Goal: Transaction & Acquisition: Purchase product/service

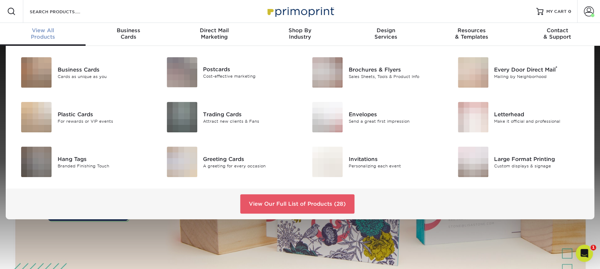
click at [50, 34] on div "View All Products" at bounding box center [43, 33] width 86 height 13
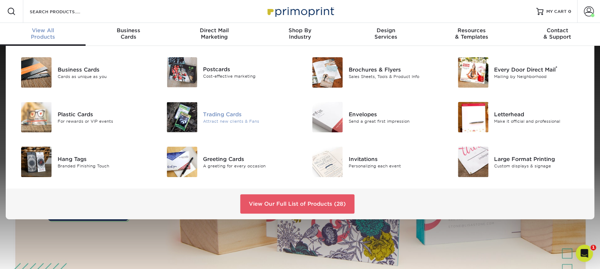
click at [224, 113] on div "Trading Cards" at bounding box center [249, 114] width 92 height 8
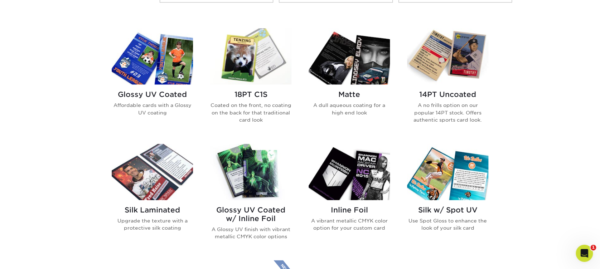
scroll to position [334, 0]
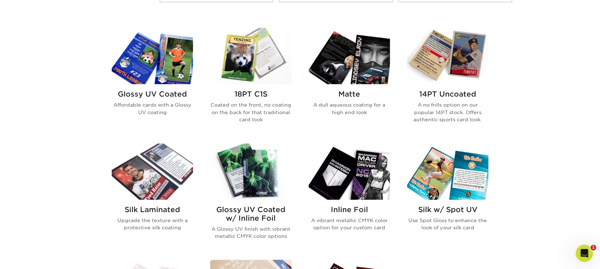
click at [355, 95] on h2 "Matte" at bounding box center [349, 94] width 81 height 9
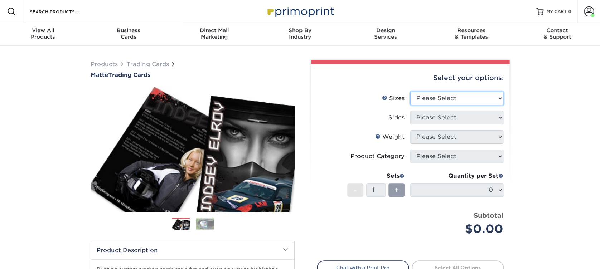
click at [468, 96] on select "Please Select 2.5" x 3.5"" at bounding box center [456, 99] width 93 height 14
select select "2.50x3.50"
click at [410, 92] on select "Please Select 2.5" x 3.5"" at bounding box center [456, 99] width 93 height 14
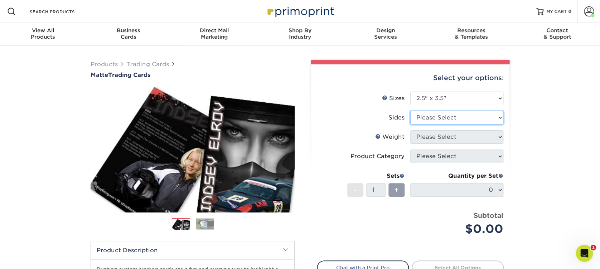
click at [444, 119] on select "Please Select Print Both Sides Print Front Only" at bounding box center [456, 118] width 93 height 14
select select "13abbda7-1d64-4f25-8bb2-c179b224825d"
click at [410, 111] on select "Please Select Print Both Sides Print Front Only" at bounding box center [456, 118] width 93 height 14
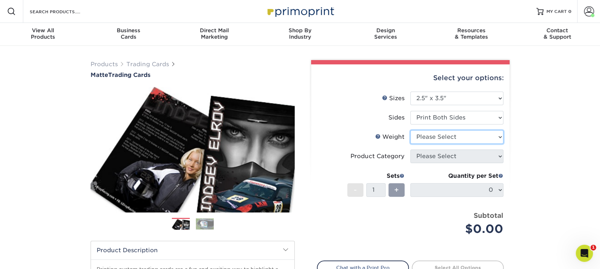
click at [438, 138] on select "Please Select 16PT 14PT" at bounding box center [456, 137] width 93 height 14
select select "16PT"
click at [410, 130] on select "Please Select 16PT 14PT" at bounding box center [456, 137] width 93 height 14
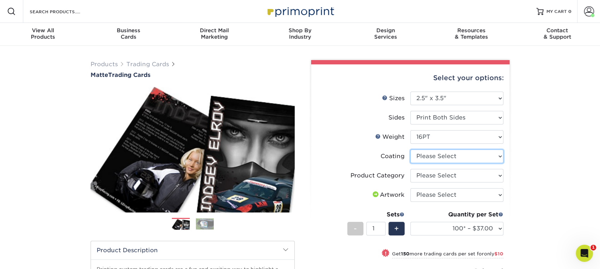
click at [446, 156] on select at bounding box center [456, 157] width 93 height 14
select select "121bb7b5-3b4d-429f-bd8d-bbf80e953313"
click at [410, 150] on select at bounding box center [456, 157] width 93 height 14
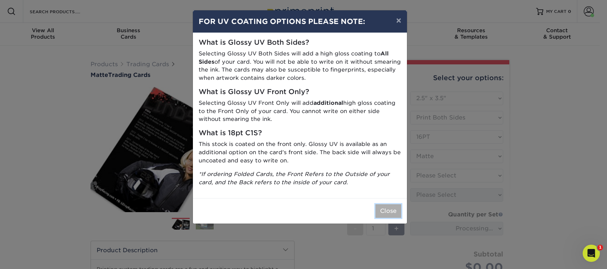
click at [383, 211] on button "Close" at bounding box center [389, 212] width 26 height 14
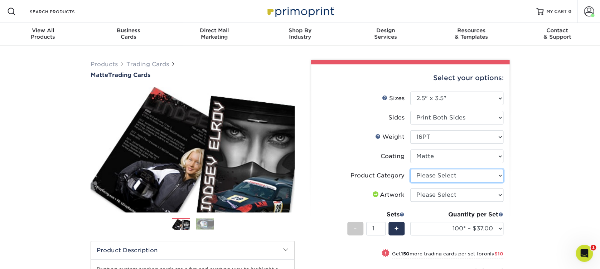
click at [432, 178] on select "Please Select Trading Cards" at bounding box center [456, 176] width 93 height 14
select select "c2f9bce9-36c2-409d-b101-c29d9d031e18"
click at [410, 169] on select "Please Select Trading Cards" at bounding box center [456, 176] width 93 height 14
click at [427, 198] on select "Please Select I will upload files I need a design - $100" at bounding box center [456, 195] width 93 height 14
select select "upload"
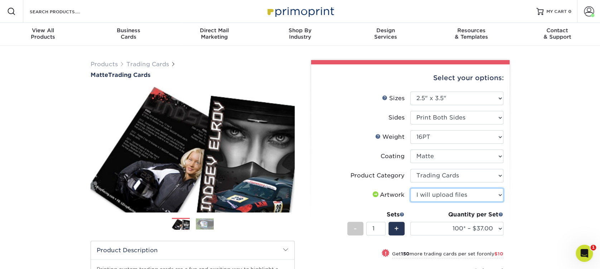
click at [410, 188] on select "Please Select I will upload files I need a design - $100" at bounding box center [456, 195] width 93 height 14
click at [403, 229] on div "+" at bounding box center [397, 229] width 16 height 14
type input "2"
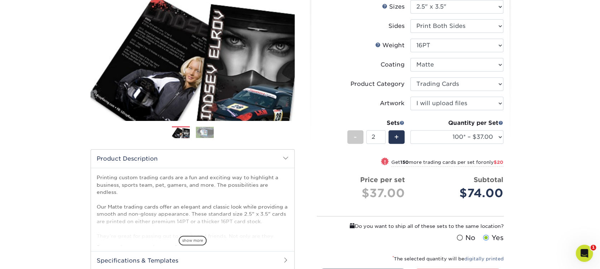
scroll to position [95, 0]
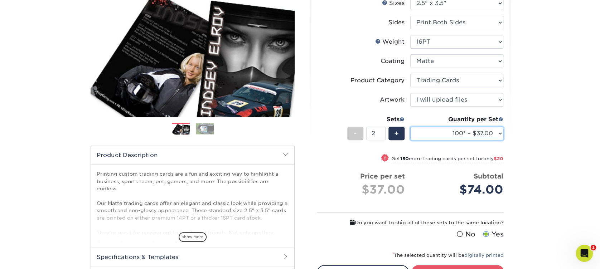
click at [460, 135] on select "100* – $37.00 250* – $47.00 500* – $58.00 1000 – $71.00 2500 – $141.00 5000 – $…" at bounding box center [456, 134] width 93 height 14
click at [477, 130] on select "100* – $37.00 250* – $47.00 500* – $58.00 1000 – $71.00 2500 – $141.00 5000 – $…" at bounding box center [456, 134] width 93 height 14
select select "250* – $47.00"
click at [410, 127] on select "100* – $37.00 250* – $47.00 500* – $58.00 1000 – $71.00 2500 – $141.00 5000 – $…" at bounding box center [456, 134] width 93 height 14
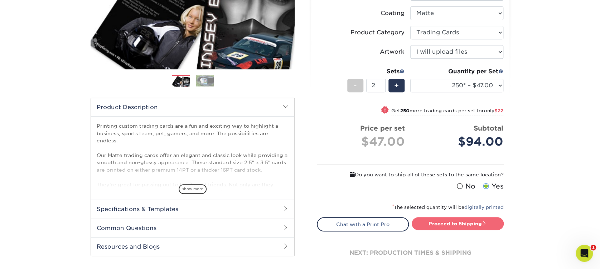
click at [445, 221] on link "Proceed to Shipping" at bounding box center [458, 223] width 92 height 13
type input "Set 1"
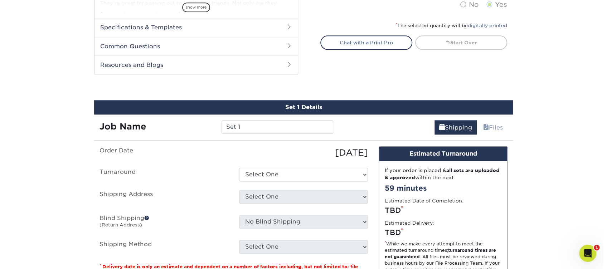
scroll to position [379, 0]
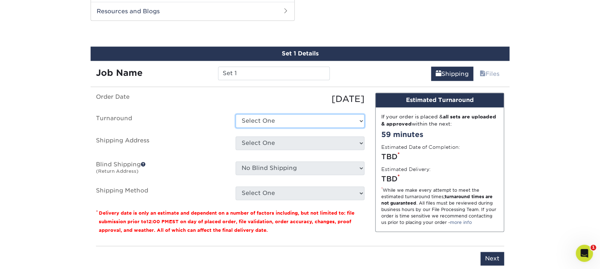
click at [296, 117] on select "Select One 2-4 Business Days 2 Day Next Business Day" at bounding box center [300, 121] width 129 height 14
select select "89239d94-caf7-43cc-aba8-54e62c4f3baa"
click at [236, 114] on select "Select One 2-4 Business Days 2 Day Next Business Day" at bounding box center [300, 121] width 129 height 14
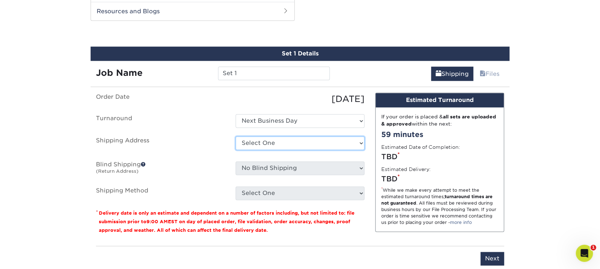
click at [279, 141] on select "Select One AAI AF ASGCT Direct Bene Home DM herr Hop Office Houston Jake G Jake…" at bounding box center [300, 143] width 129 height 14
select select "newaddress"
click at [236, 136] on select "Select One AAI AF ASGCT Direct Bene Home DM herr Hop Office Houston Jake G Jake…" at bounding box center [300, 143] width 129 height 14
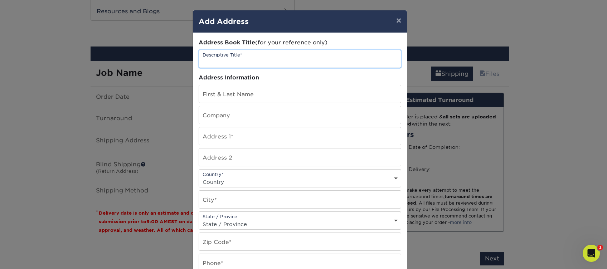
click at [310, 57] on input "text" at bounding box center [300, 59] width 202 height 18
type input "Sheraton Boston"
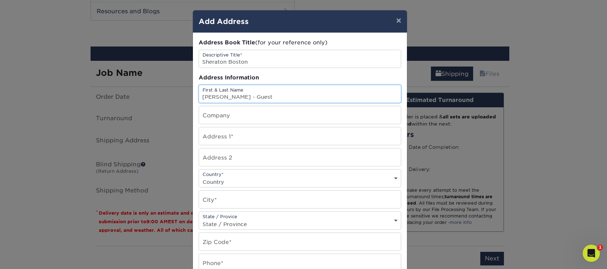
type input "[PERSON_NAME] - Guest"
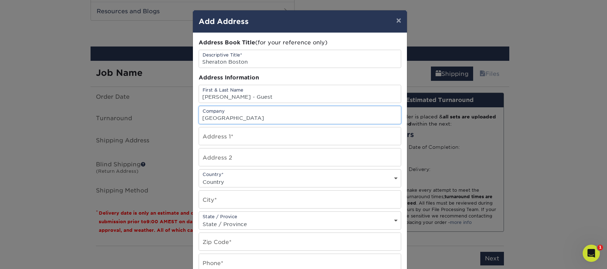
type input "[GEOGRAPHIC_DATA]"
type input "39 Dalton Street"
click at [275, 181] on select "Country United States Canada ----------------------------- Afghanistan Albania …" at bounding box center [300, 182] width 202 height 10
select select "US"
click at [199, 177] on select "Country United States Canada ----------------------------- Afghanistan Albania …" at bounding box center [300, 182] width 202 height 10
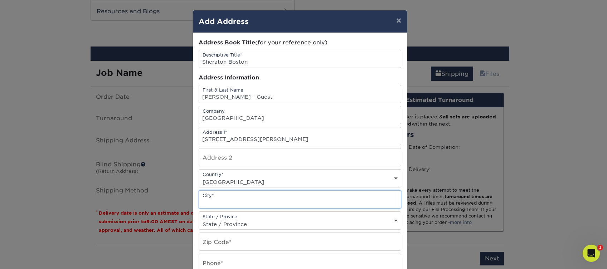
click at [224, 198] on input "text" at bounding box center [300, 200] width 202 height 18
type input "Boston"
click at [210, 219] on select "State / Province Alabama Alaska Arizona Arkansas California Colorado Connecticu…" at bounding box center [300, 224] width 202 height 10
select select "MA"
click at [199, 219] on select "State / Province Alabama Alaska Arizona Arkansas California Colorado Connecticu…" at bounding box center [300, 224] width 202 height 10
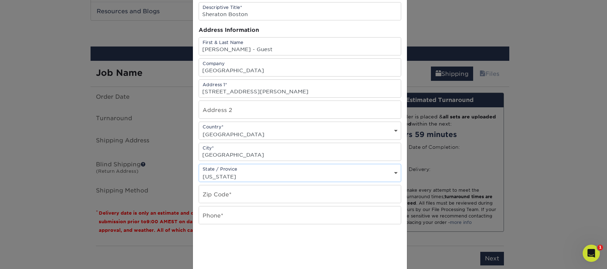
scroll to position [95, 0]
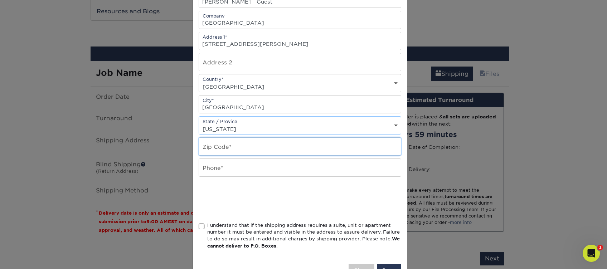
click at [245, 148] on input "text" at bounding box center [300, 147] width 202 height 18
type input "02199"
click at [245, 161] on input "text" at bounding box center [300, 168] width 202 height 18
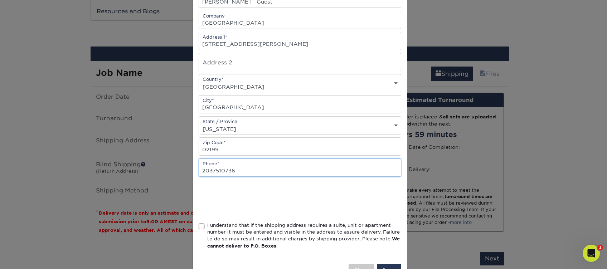
type input "2037510736"
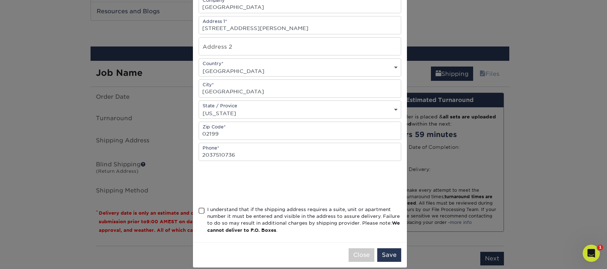
scroll to position [119, 0]
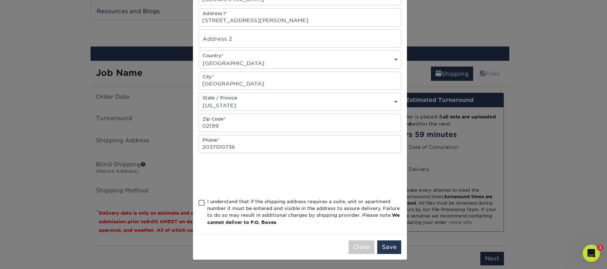
click at [199, 201] on span at bounding box center [202, 203] width 6 height 7
click at [0, 0] on input "I understand that if the shipping address requires a suite, unit or apartment n…" at bounding box center [0, 0] width 0 height 0
click at [385, 246] on button "Save" at bounding box center [390, 248] width 24 height 14
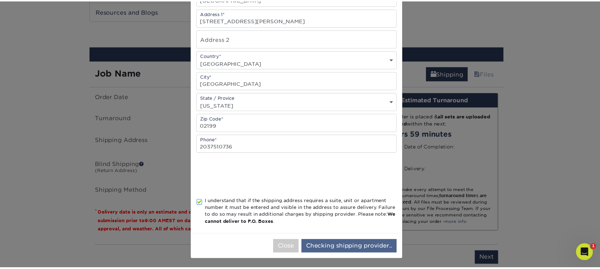
scroll to position [0, 0]
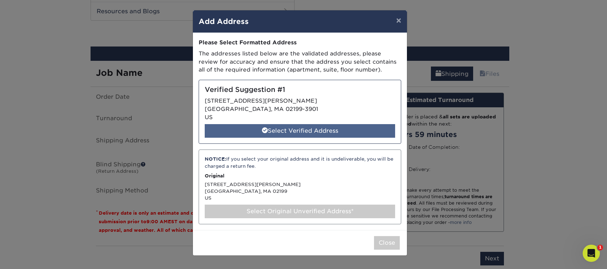
click at [327, 131] on div "Select Verified Address" at bounding box center [300, 131] width 191 height 14
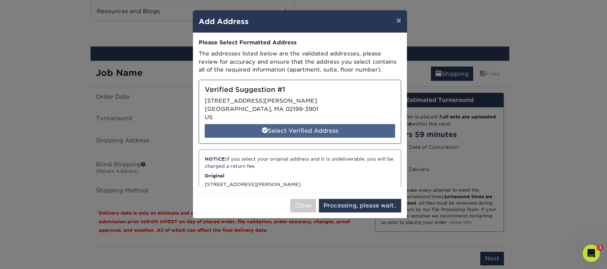
select select "285947"
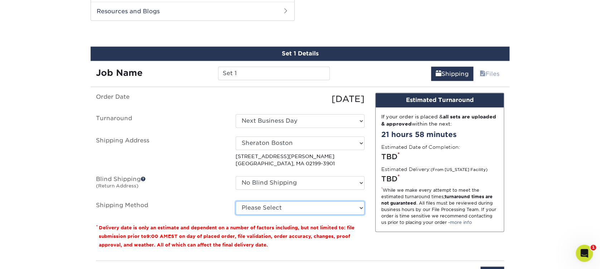
click at [294, 208] on select "Please Select Ground Shipping (+$24.40) 3 Day Shipping Service (+$31.11) 2 Day …" at bounding box center [300, 208] width 129 height 14
click at [236, 201] on select "Please Select Ground Shipping (+$24.40) 3 Day Shipping Service (+$31.11) 2 Day …" at bounding box center [300, 208] width 129 height 14
click at [301, 203] on select "Please Select Ground Shipping (+$24.40) 3 Day Shipping Service (+$31.11) 2 Day …" at bounding box center [300, 208] width 129 height 14
select select "14"
click at [236, 201] on select "Please Select Ground Shipping (+$24.40) 3 Day Shipping Service (+$31.11) 2 Day …" at bounding box center [300, 208] width 129 height 14
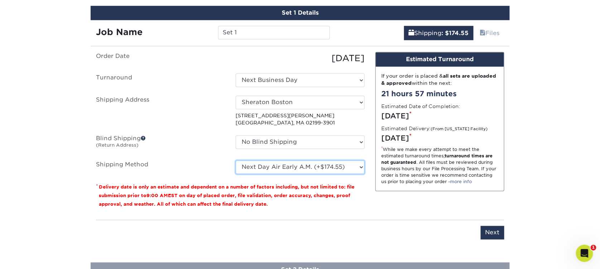
scroll to position [475, 0]
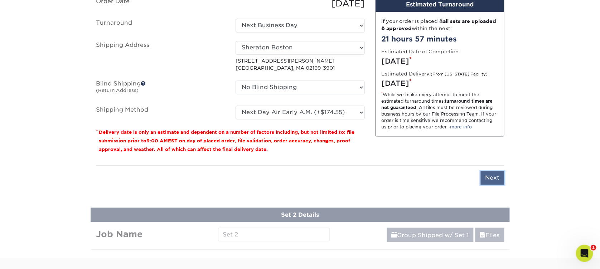
click at [488, 179] on input "Next" at bounding box center [493, 178] width 24 height 14
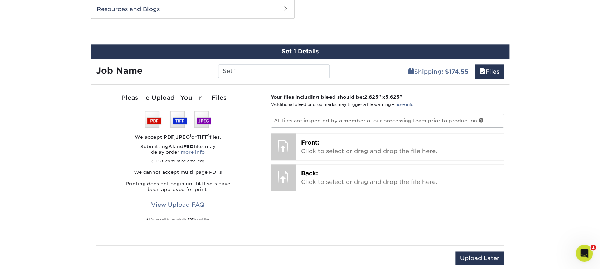
scroll to position [379, 0]
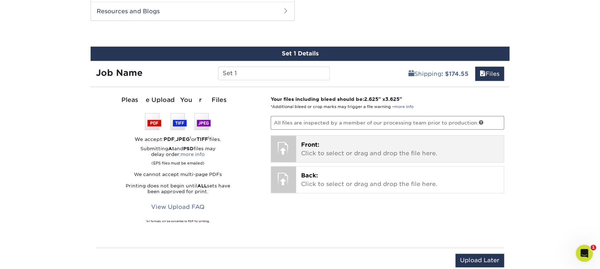
click at [363, 145] on p "Front: Click to select or drag and drop the file here." at bounding box center [400, 149] width 198 height 17
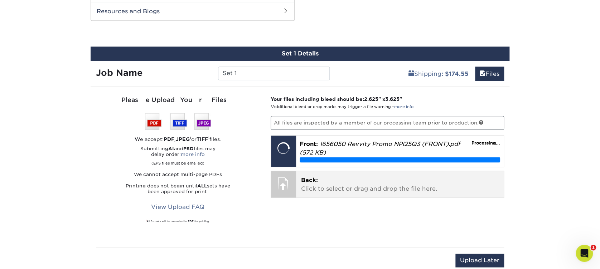
click at [321, 188] on p "Back: Click to select or drag and drop the file here." at bounding box center [400, 184] width 198 height 17
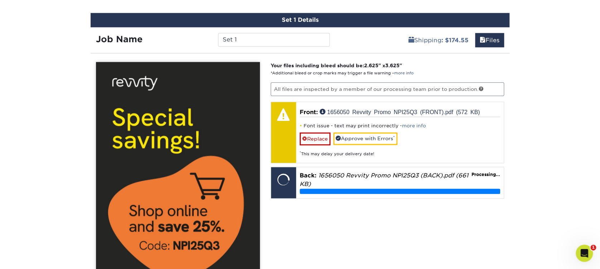
scroll to position [427, 0]
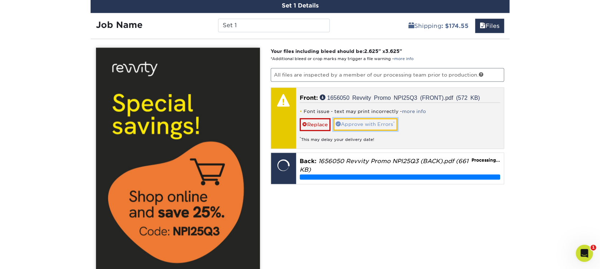
click at [352, 123] on link "Approve with Errors *" at bounding box center [365, 124] width 64 height 12
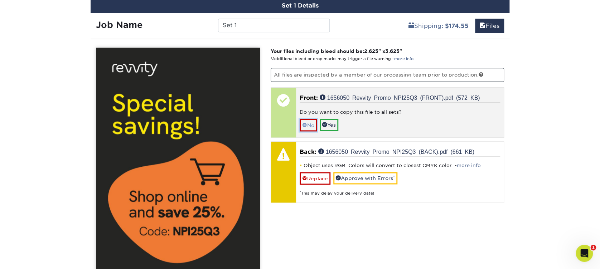
click at [312, 123] on link "No" at bounding box center [308, 125] width 17 height 13
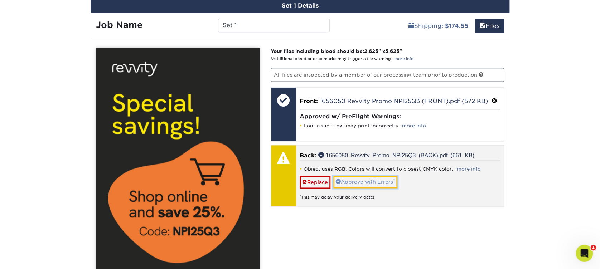
click at [352, 178] on link "Approve with Errors *" at bounding box center [365, 182] width 64 height 12
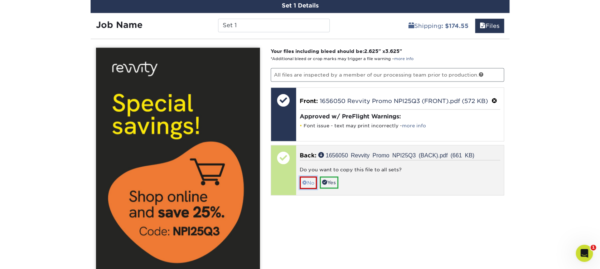
click at [307, 182] on link "No" at bounding box center [308, 183] width 17 height 13
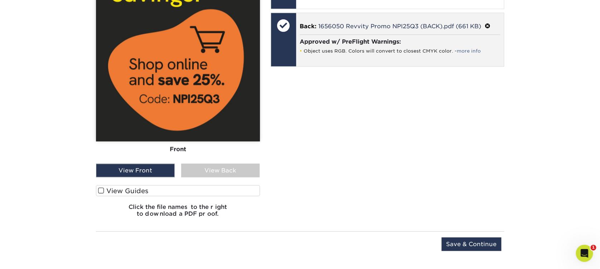
scroll to position [618, 0]
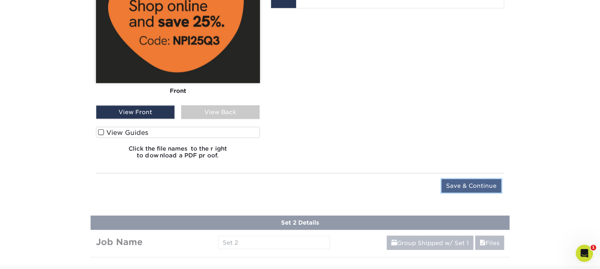
click at [458, 179] on input "Save & Continue" at bounding box center [472, 186] width 60 height 14
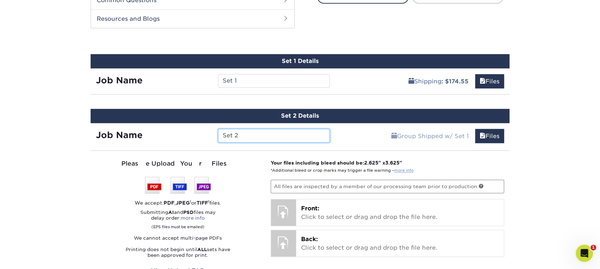
scroll to position [419, 0]
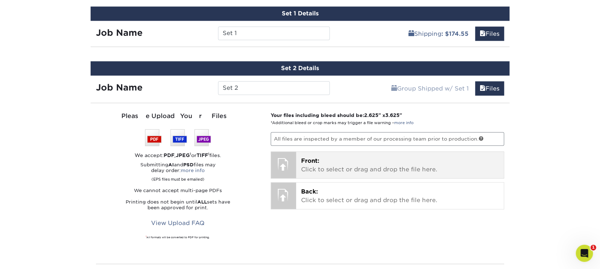
click at [393, 162] on p "Front: Click to select or drag and drop the file here." at bounding box center [400, 165] width 198 height 17
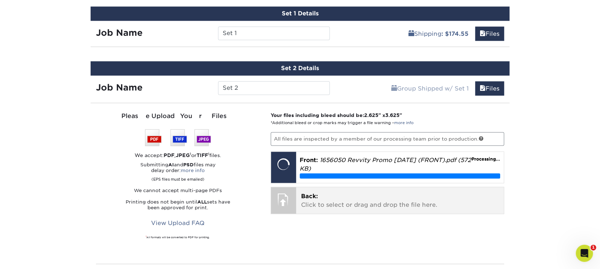
click at [310, 197] on span "Back:" at bounding box center [309, 196] width 17 height 7
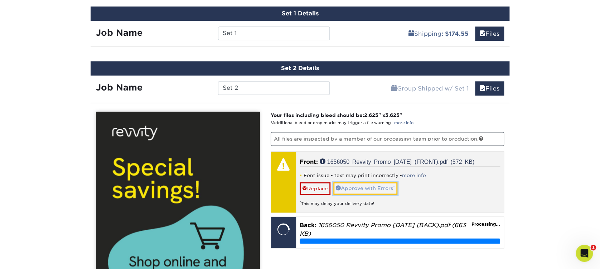
click at [398, 185] on link "Approve with Errors *" at bounding box center [365, 188] width 64 height 12
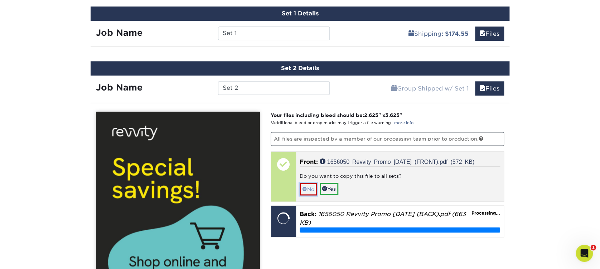
click at [313, 187] on link "No" at bounding box center [308, 189] width 17 height 13
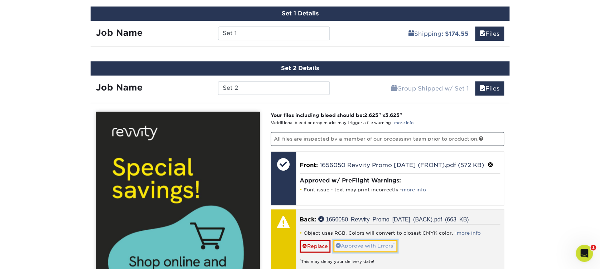
click at [359, 240] on link "Approve with Errors *" at bounding box center [365, 246] width 64 height 12
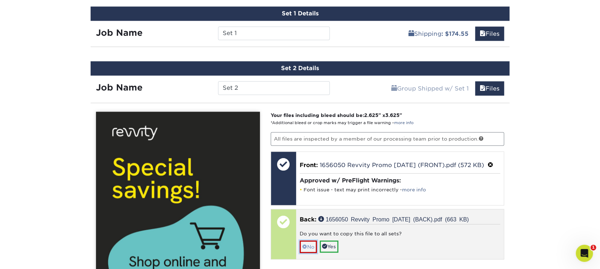
click at [308, 245] on link "No" at bounding box center [308, 247] width 17 height 13
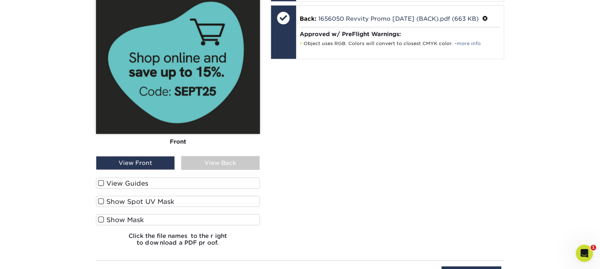
scroll to position [610, 0]
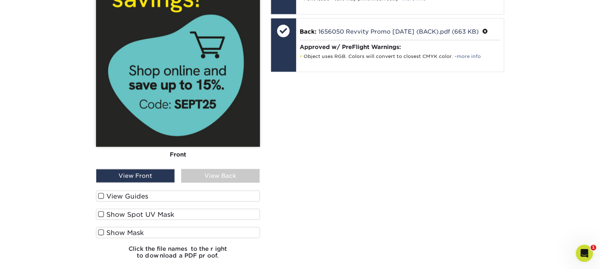
click at [247, 172] on div "View Back" at bounding box center [220, 176] width 79 height 14
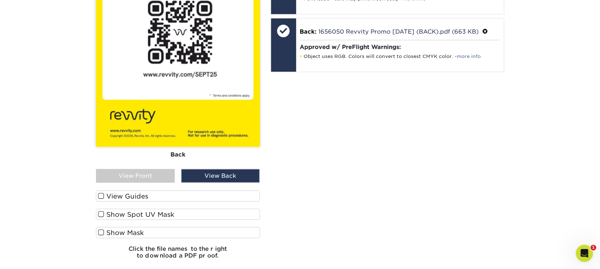
scroll to position [706, 0]
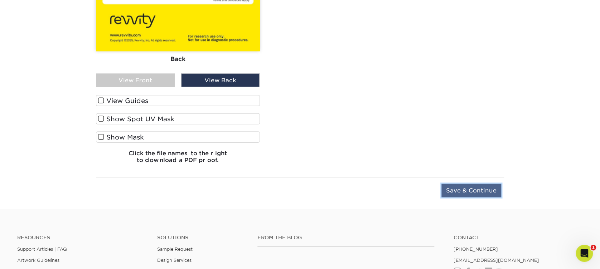
click at [468, 186] on input "Save & Continue" at bounding box center [472, 191] width 60 height 14
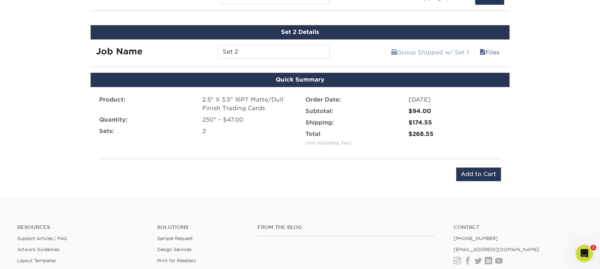
scroll to position [449, 0]
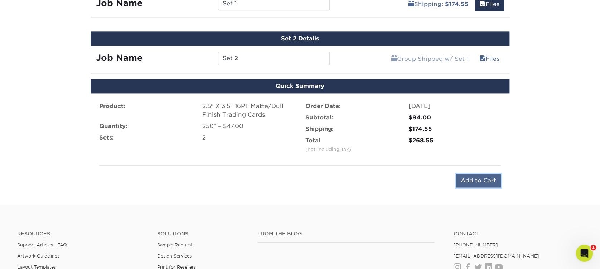
click at [469, 175] on input "Add to Cart" at bounding box center [478, 181] width 45 height 14
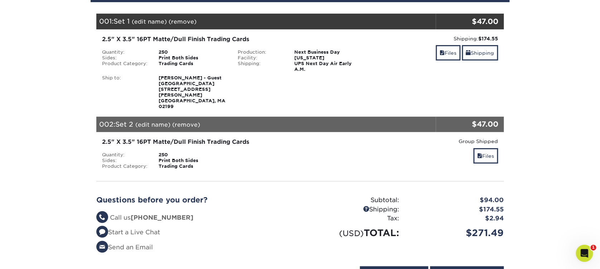
scroll to position [143, 0]
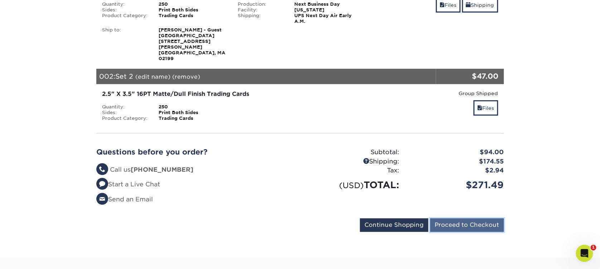
click at [456, 218] on input "Proceed to Checkout" at bounding box center [467, 225] width 74 height 14
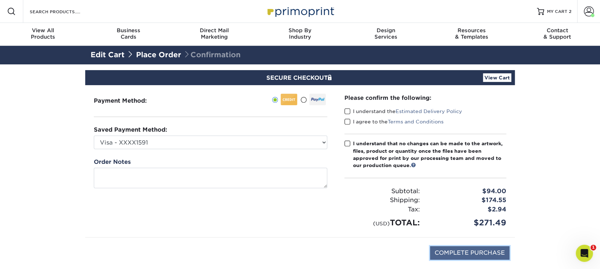
click at [445, 249] on input "COMPLETE PURCHASE" at bounding box center [470, 253] width 80 height 14
click at [468, 252] on input "COMPLETE PURCHASE" at bounding box center [470, 253] width 80 height 14
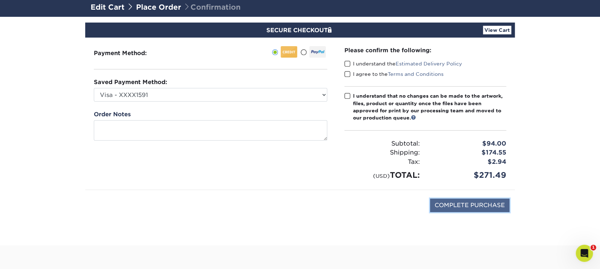
click at [467, 205] on input "COMPLETE PURCHASE" at bounding box center [470, 206] width 80 height 14
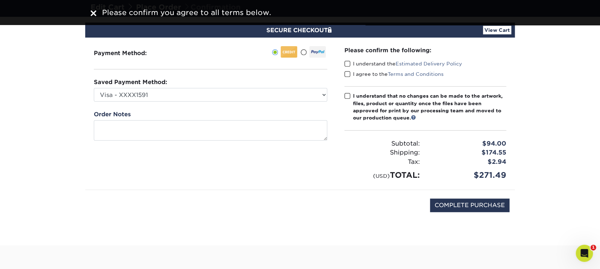
click at [350, 95] on span at bounding box center [348, 96] width 6 height 7
click at [0, 0] on input "I understand that no changes can be made to the artwork, files, product or quan…" at bounding box center [0, 0] width 0 height 0
click at [459, 204] on input "COMPLETE PURCHASE" at bounding box center [470, 206] width 80 height 14
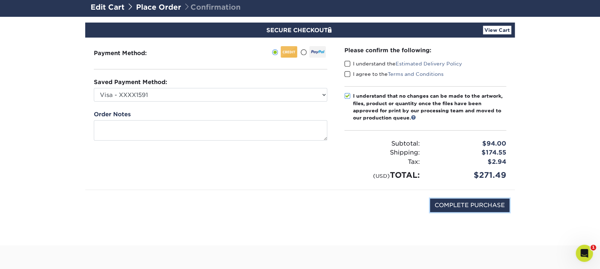
scroll to position [0, 0]
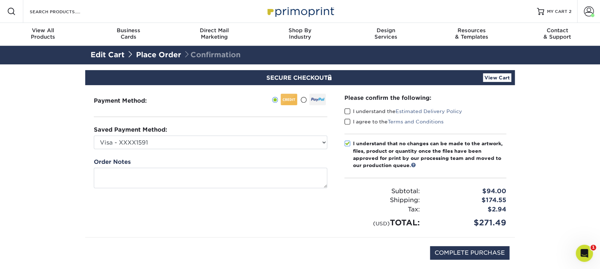
click at [345, 109] on span at bounding box center [348, 111] width 6 height 7
click at [0, 0] on input "I understand the Estimated Delivery Policy" at bounding box center [0, 0] width 0 height 0
click at [347, 120] on span at bounding box center [348, 122] width 6 height 7
click at [0, 0] on input "I agree to the Terms and Conditions" at bounding box center [0, 0] width 0 height 0
click at [449, 250] on input "COMPLETE PURCHASE" at bounding box center [470, 253] width 80 height 14
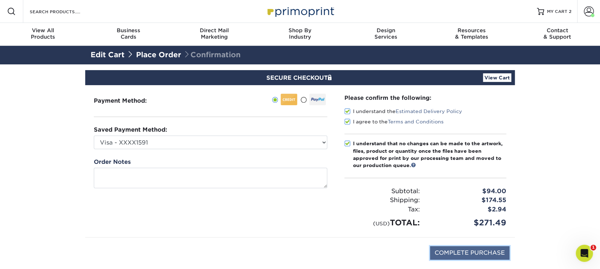
type input "PROCESSING, PLEASE WAIT..."
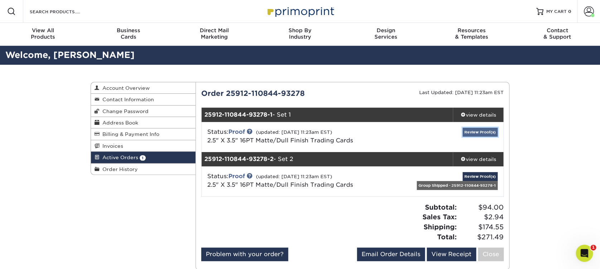
click at [470, 131] on link "Review Proof(s)" at bounding box center [480, 132] width 35 height 9
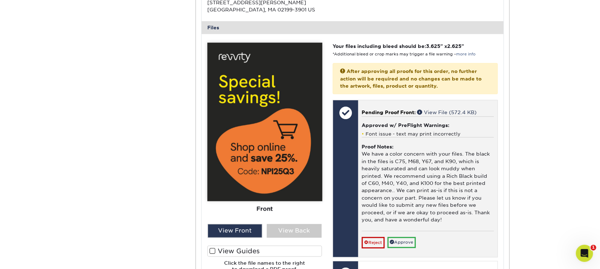
scroll to position [287, 0]
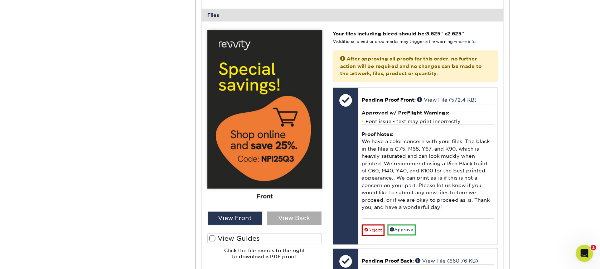
click at [307, 216] on div "View Back" at bounding box center [294, 219] width 55 height 14
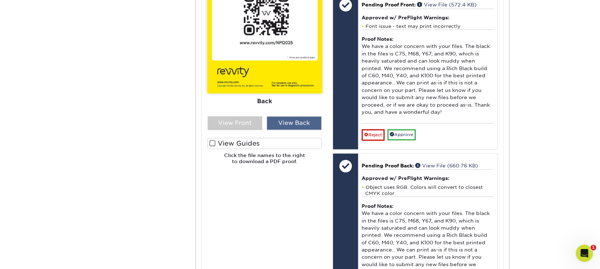
scroll to position [430, 0]
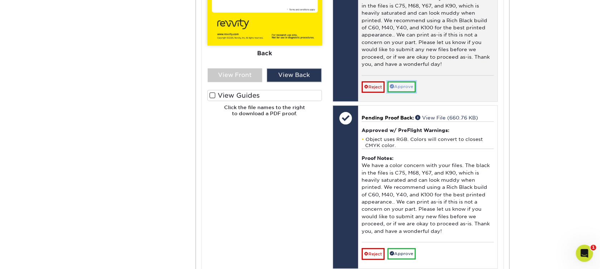
click at [411, 86] on link "Approve" at bounding box center [402, 86] width 28 height 11
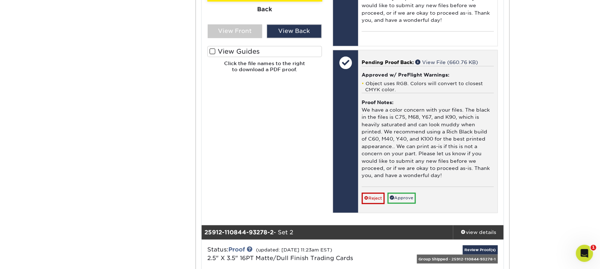
scroll to position [525, 0]
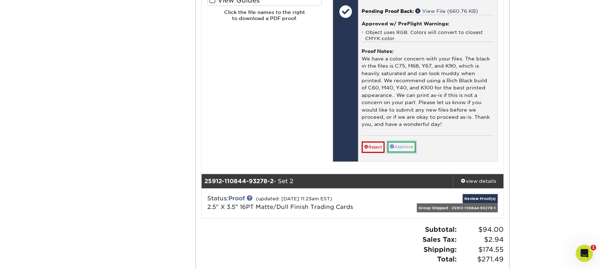
click at [413, 147] on link "Approve" at bounding box center [402, 146] width 28 height 11
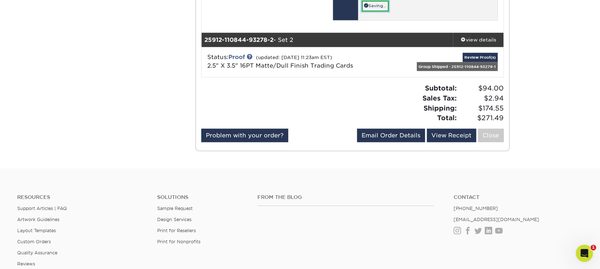
scroll to position [668, 0]
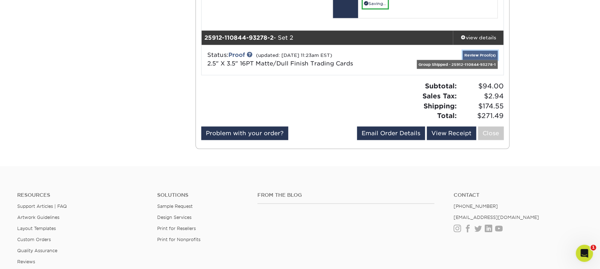
click at [475, 54] on link "Review Proof(s)" at bounding box center [480, 55] width 35 height 9
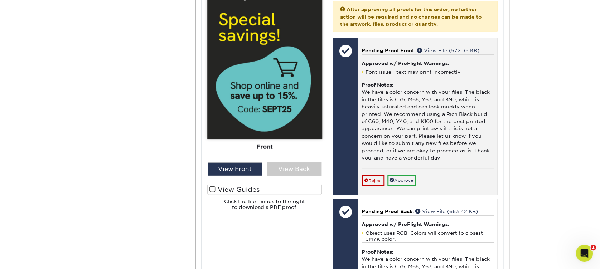
scroll to position [907, 0]
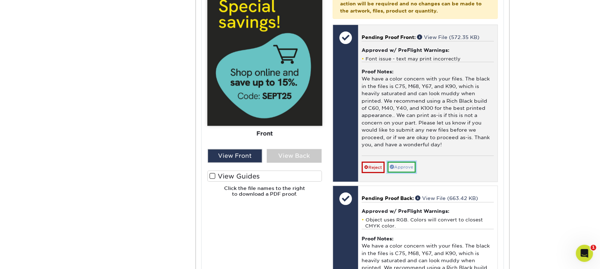
click at [412, 171] on link "Approve" at bounding box center [402, 167] width 28 height 11
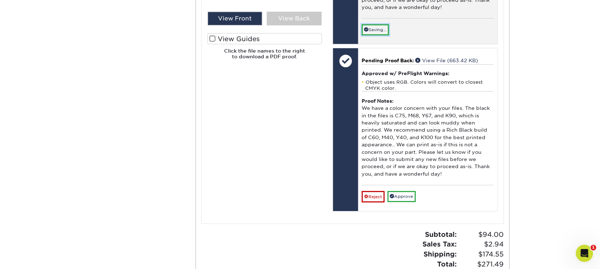
scroll to position [1098, 0]
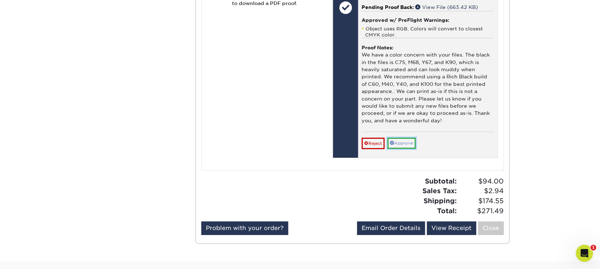
click at [413, 143] on link "Approve" at bounding box center [402, 143] width 28 height 11
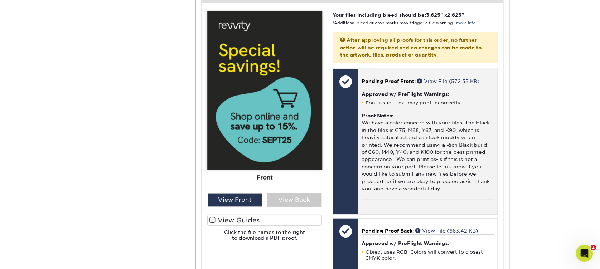
scroll to position [907, 0]
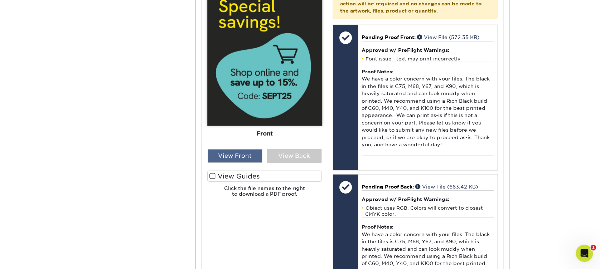
click at [250, 158] on div "View Front" at bounding box center [235, 156] width 55 height 14
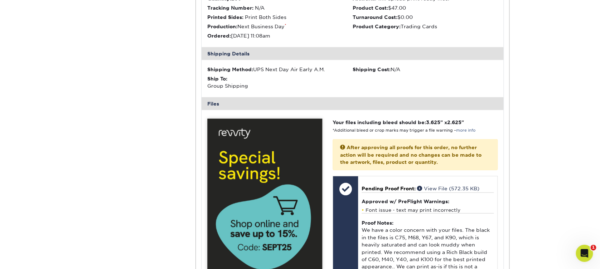
scroll to position [716, 0]
